Goal: Find specific page/section: Find specific page/section

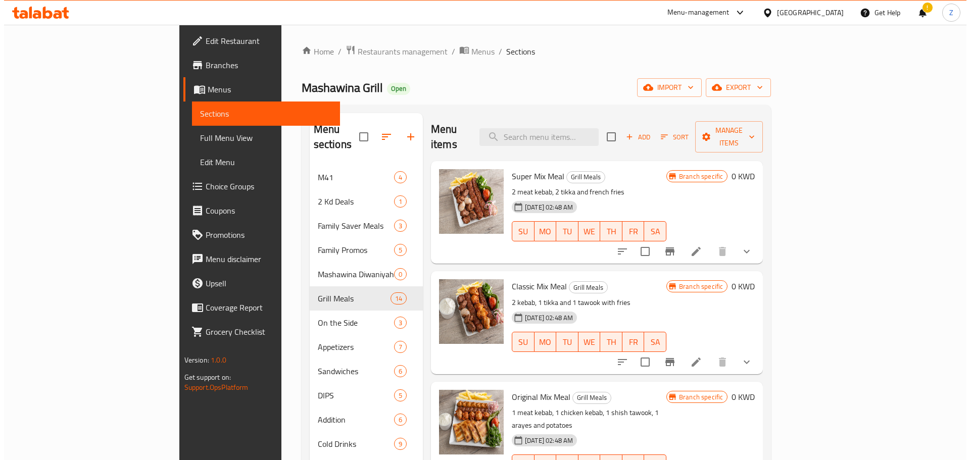
scroll to position [1110, 0]
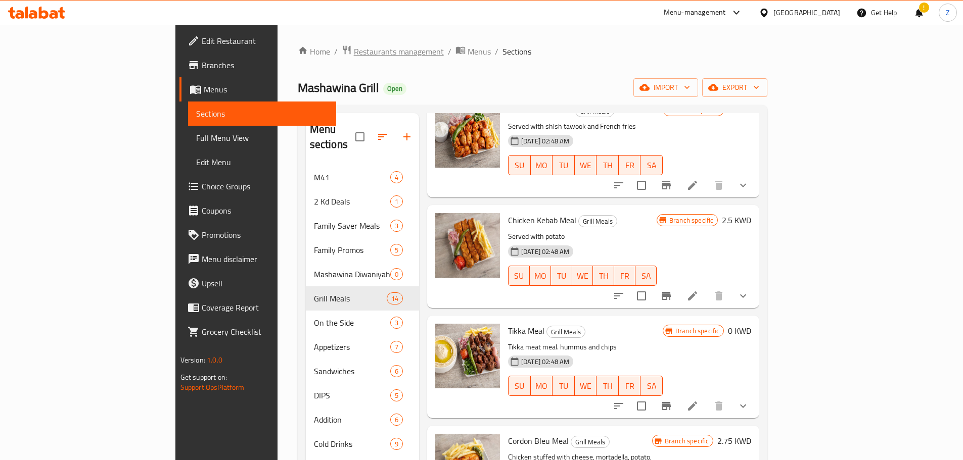
click at [354, 48] on span "Restaurants management" at bounding box center [399, 51] width 90 height 12
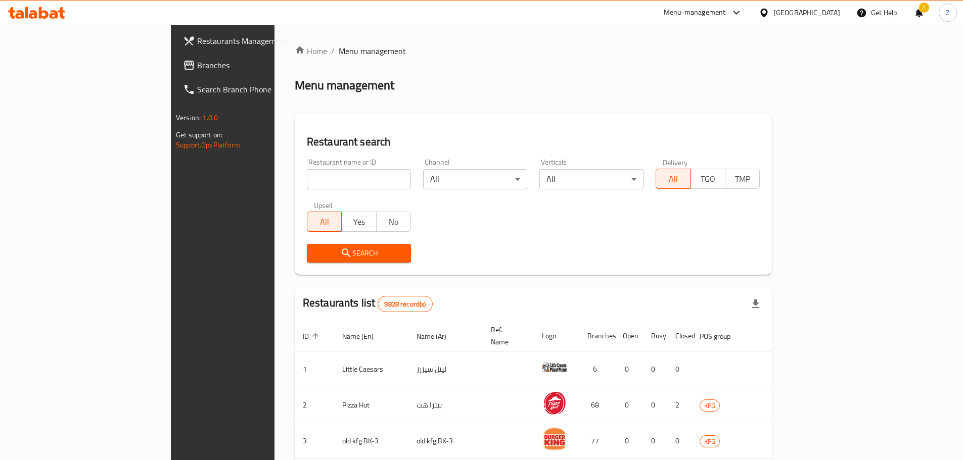
click at [307, 179] on input "search" at bounding box center [359, 179] width 104 height 20
paste input "Alqema"
click button "Search" at bounding box center [359, 253] width 104 height 19
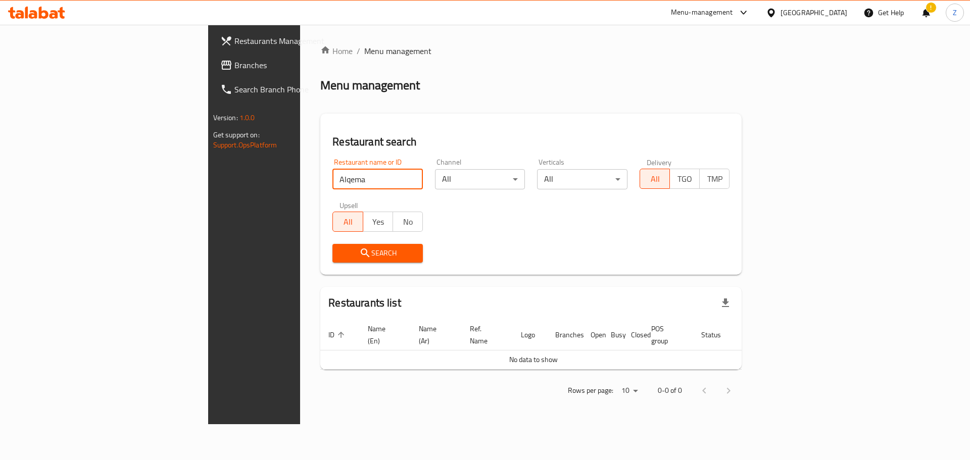
click at [333, 182] on input "Alqema" at bounding box center [378, 179] width 90 height 20
click button "Search" at bounding box center [378, 253] width 90 height 19
click at [333, 176] on input "Al qema" at bounding box center [378, 179] width 90 height 20
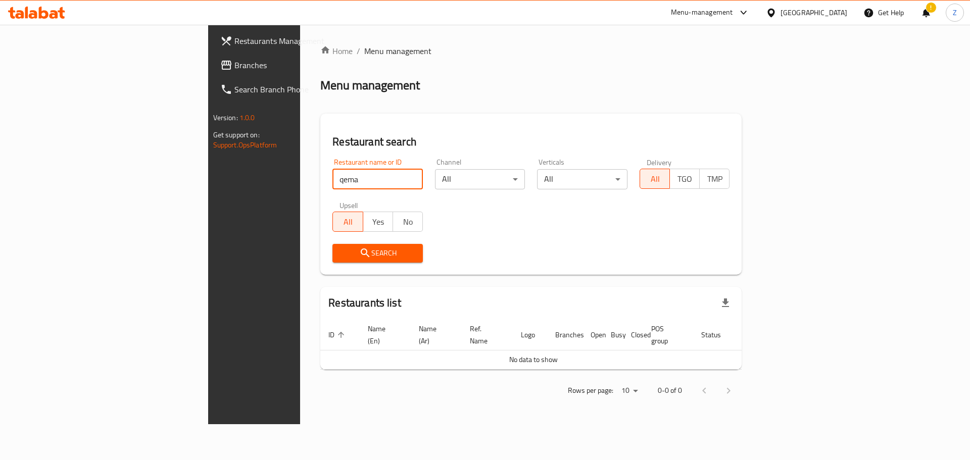
type input "qema"
click button "Search" at bounding box center [378, 253] width 90 height 19
click at [733, 13] on div "Menu-management" at bounding box center [702, 13] width 62 height 12
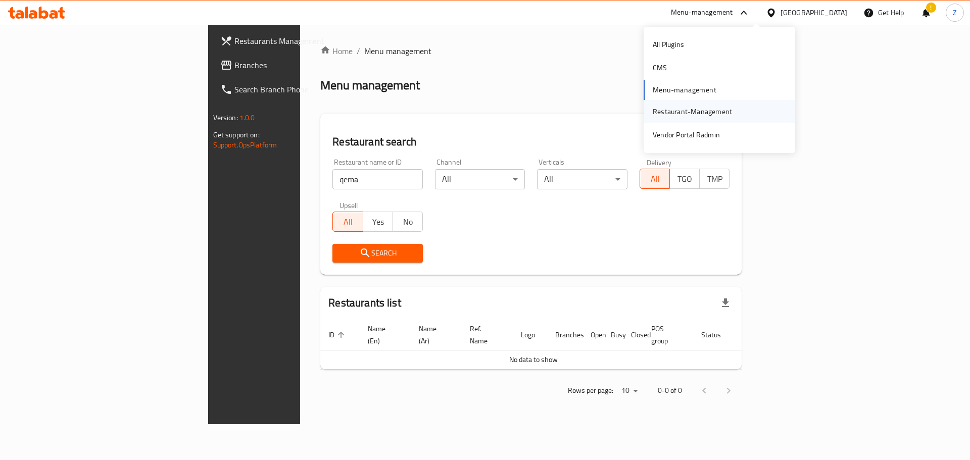
click at [682, 109] on div "Restaurant-Management" at bounding box center [692, 111] width 79 height 11
